Goal: Task Accomplishment & Management: Use online tool/utility

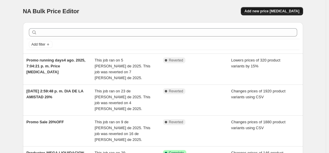
click at [261, 12] on span "Add new price change job" at bounding box center [271, 11] width 55 height 5
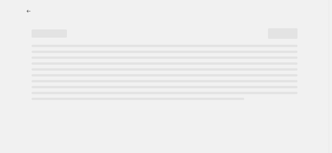
select select "percentage"
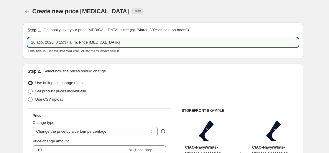
click at [35, 42] on input "26 ago. 2025, 3:15:37 a. m. Price change job" at bounding box center [163, 42] width 270 height 9
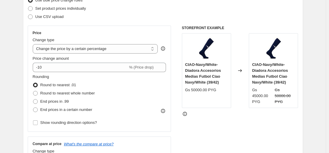
scroll to position [85, 0]
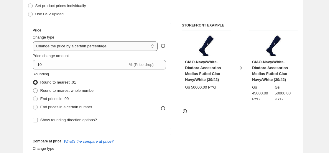
type input "Promo padel 26 ago. 2025, 3:15:37 a. m. Price change job"
click at [119, 47] on select "Change the price to a certain amount Change the price by a certain amount Chang…" at bounding box center [95, 46] width 125 height 9
click at [127, 32] on div "Price" at bounding box center [99, 30] width 133 height 5
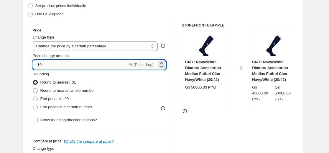
click at [51, 65] on input "-10" at bounding box center [80, 64] width 95 height 9
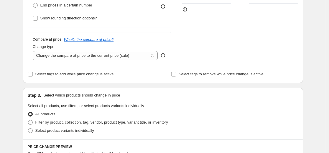
scroll to position [189, 0]
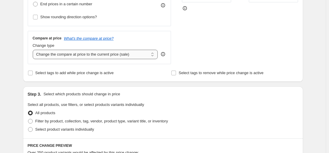
type input "-20"
click at [77, 56] on select "Change the compare at price to the current price (sale) Change the compare at p…" at bounding box center [95, 54] width 125 height 9
click at [324, 51] on div "Create new price change job. This page is ready Create new price change job Dra…" at bounding box center [163, 110] width 326 height 598
click at [124, 56] on select "Change the compare at price to the current price (sale) Change the compare at p…" at bounding box center [95, 54] width 125 height 9
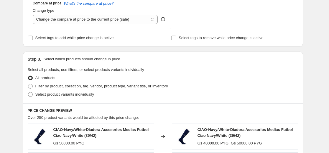
scroll to position [225, 0]
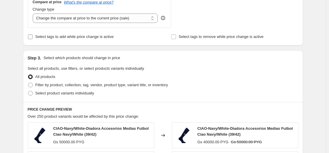
click at [65, 37] on span "Select tags to add while price change is active" at bounding box center [74, 36] width 78 height 4
click at [33, 37] on input "Select tags to add while price change is active" at bounding box center [30, 36] width 5 height 5
checkbox input "true"
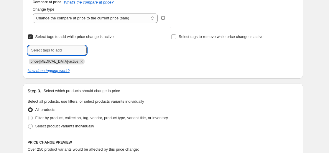
click at [55, 51] on input "text" at bounding box center [57, 50] width 59 height 9
type input "producto en promocion shopify"
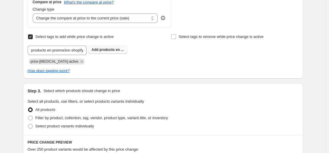
click at [95, 51] on b "Add" at bounding box center [95, 50] width 7 height 4
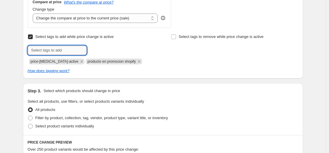
click at [58, 46] on input "text" at bounding box center [57, 50] width 59 height 9
type input "productos en promocion shopify"
click at [117, 51] on span "productos en..." at bounding box center [111, 50] width 25 height 4
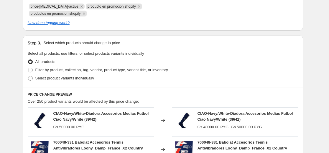
scroll to position [288, 0]
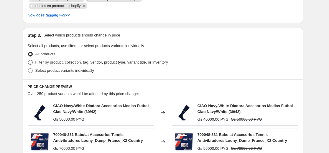
click at [71, 60] on span "Filter by product, collection, tag, vendor, product type, variant title, or inv…" at bounding box center [101, 62] width 133 height 4
click at [28, 60] on input "Filter by product, collection, tag, vendor, product type, variant title, or inv…" at bounding box center [28, 60] width 0 height 0
radio input "true"
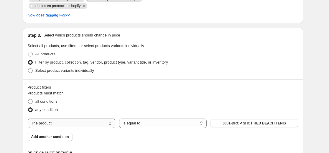
click at [79, 124] on select "The product The product's collection The product's tag The product's vendor The…" at bounding box center [72, 123] width 88 height 9
select select "collection"
click at [143, 125] on select "Is equal to Is not equal to" at bounding box center [163, 123] width 88 height 9
click at [227, 124] on button "alpargatas" at bounding box center [254, 123] width 88 height 8
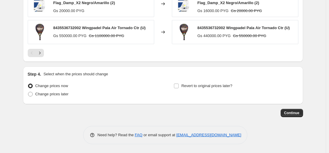
scroll to position [552, 0]
click at [49, 93] on span "Change prices later" at bounding box center [51, 94] width 33 height 4
click at [28, 92] on input "Change prices later" at bounding box center [28, 92] width 0 height 0
radio input "true"
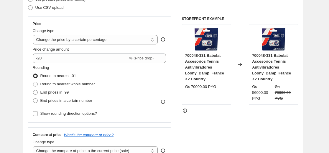
scroll to position [90, 0]
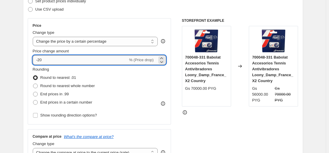
click at [48, 62] on input "-20" at bounding box center [80, 59] width 95 height 9
type input "-2"
type input "-15"
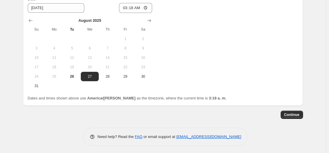
scroll to position [662, 0]
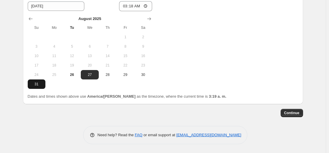
click at [40, 85] on span "31" at bounding box center [36, 84] width 13 height 5
type input "8/31/2025"
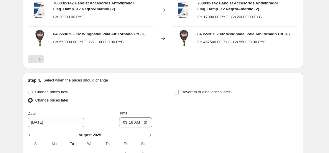
scroll to position [550, 0]
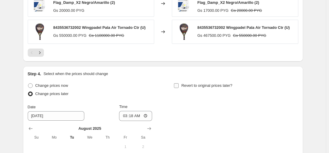
click at [177, 87] on input "Revert to original prices later?" at bounding box center [176, 85] width 5 height 5
checkbox input "true"
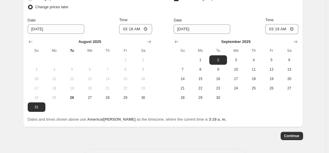
scroll to position [662, 0]
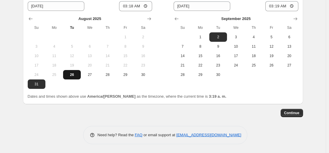
click at [75, 72] on button "26" at bounding box center [72, 74] width 18 height 9
type input "8/26/2025"
click at [293, 113] on span "Continue" at bounding box center [291, 113] width 15 height 5
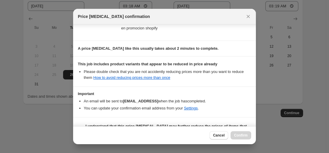
scroll to position [115, 0]
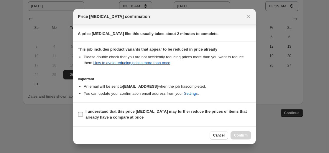
click at [82, 115] on input "I understand that this price change job may further reduce the prices of items …" at bounding box center [80, 114] width 5 height 5
checkbox input "true"
click at [240, 136] on span "Confirm" at bounding box center [241, 135] width 14 height 5
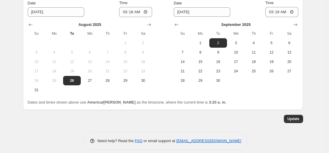
scroll to position [695, 0]
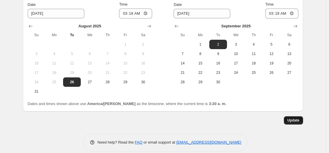
click at [290, 118] on span "Update" at bounding box center [293, 120] width 12 height 5
